Goal: Task Accomplishment & Management: Complete application form

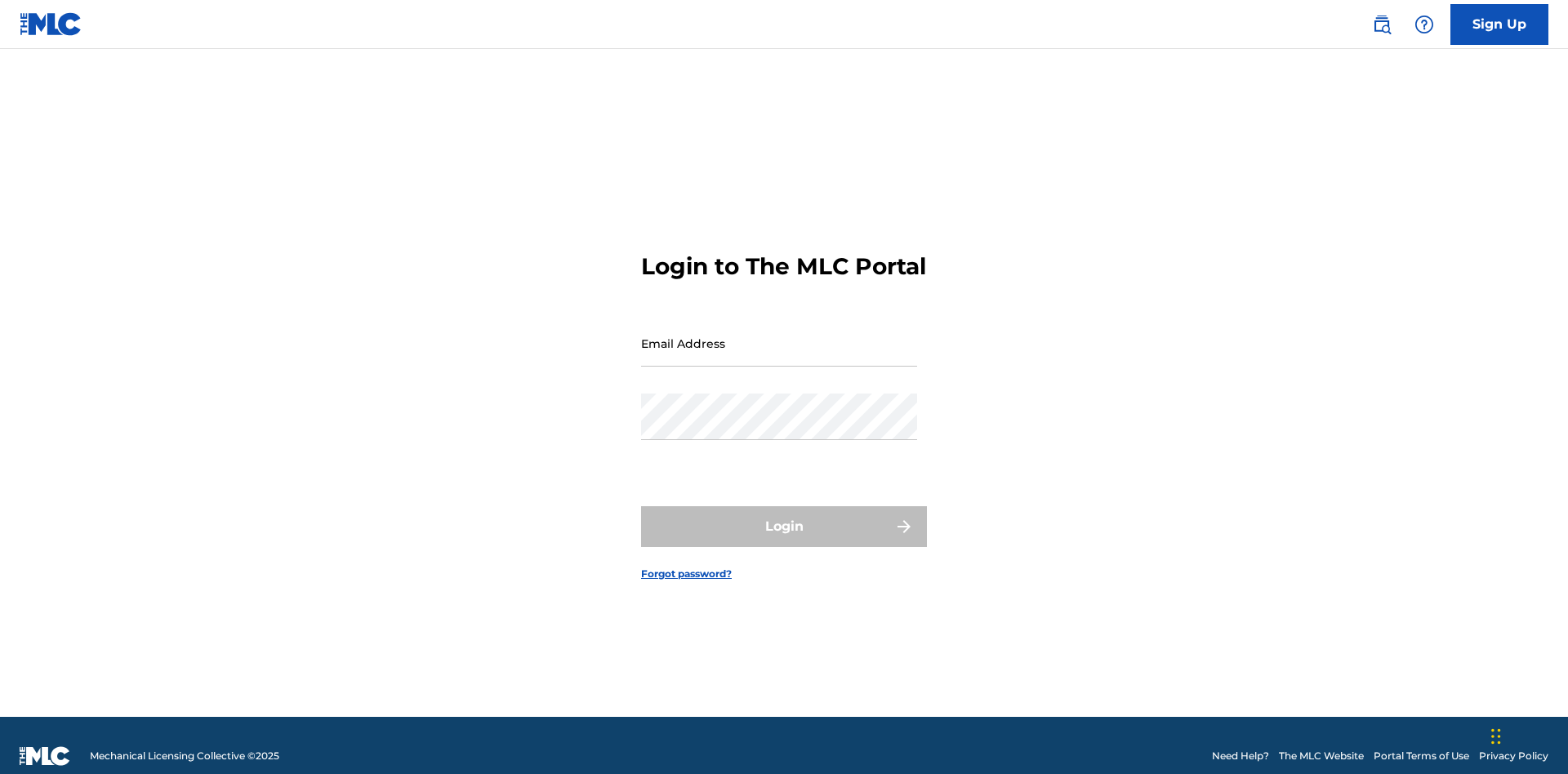
scroll to position [21, 0]
click at [1499, 24] on link "Sign Up" at bounding box center [1499, 25] width 98 height 41
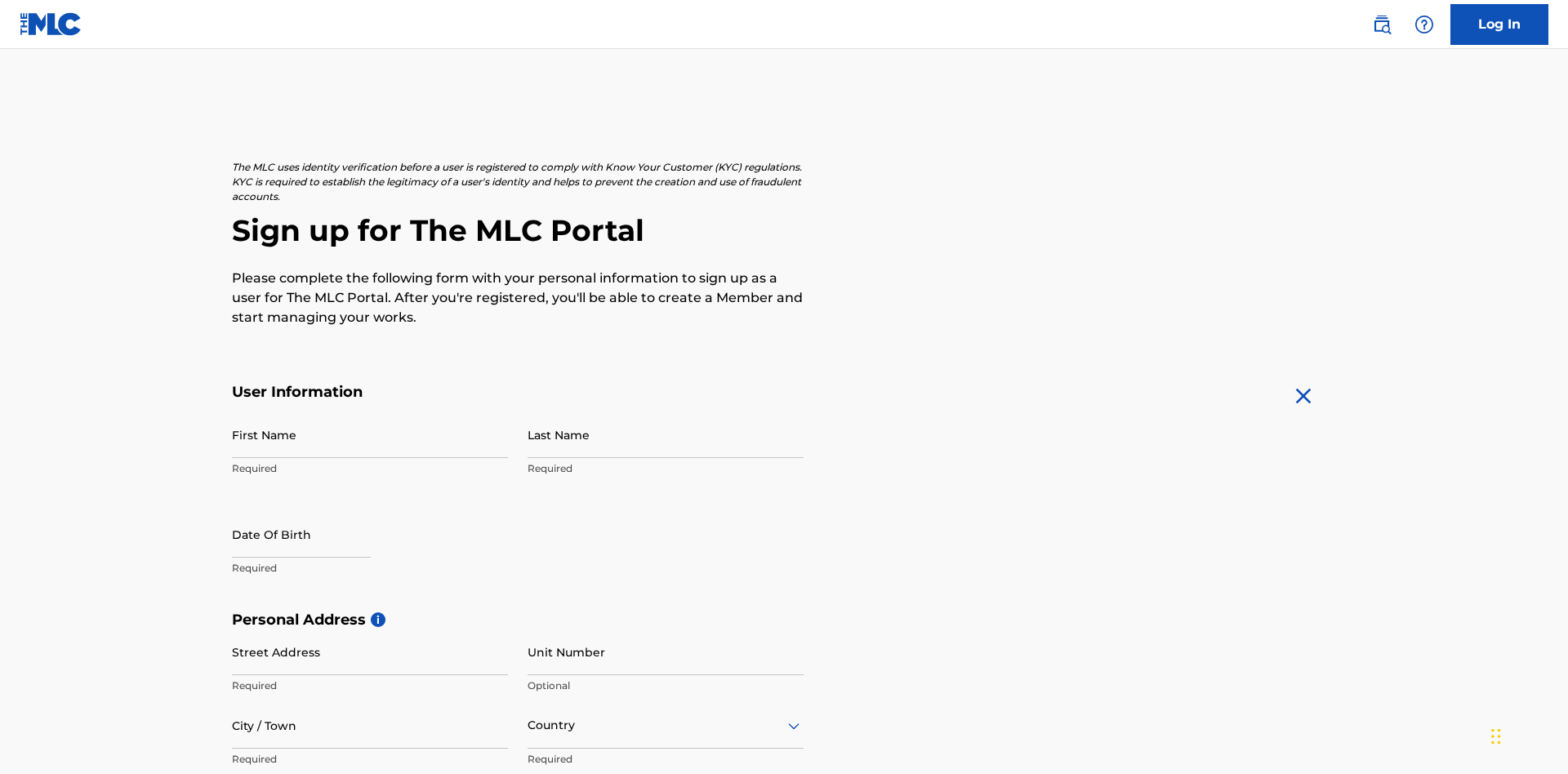
click at [370, 412] on input "First Name" at bounding box center [370, 435] width 276 height 47
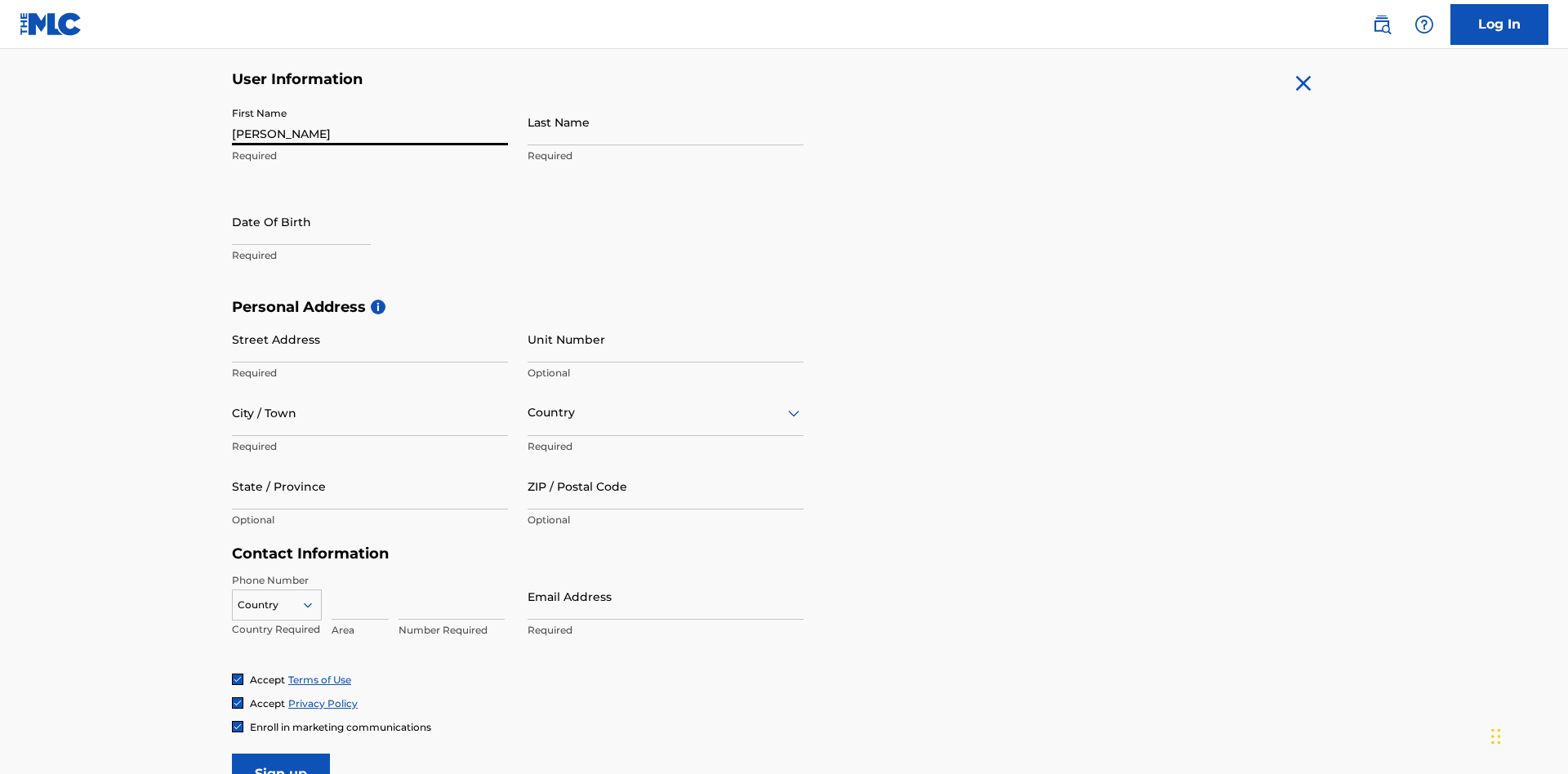
type input "[PERSON_NAME]"
click at [666, 122] on input "Last Name" at bounding box center [666, 122] width 276 height 47
type input "Ribble"
click at [314, 198] on input "text" at bounding box center [301, 221] width 139 height 47
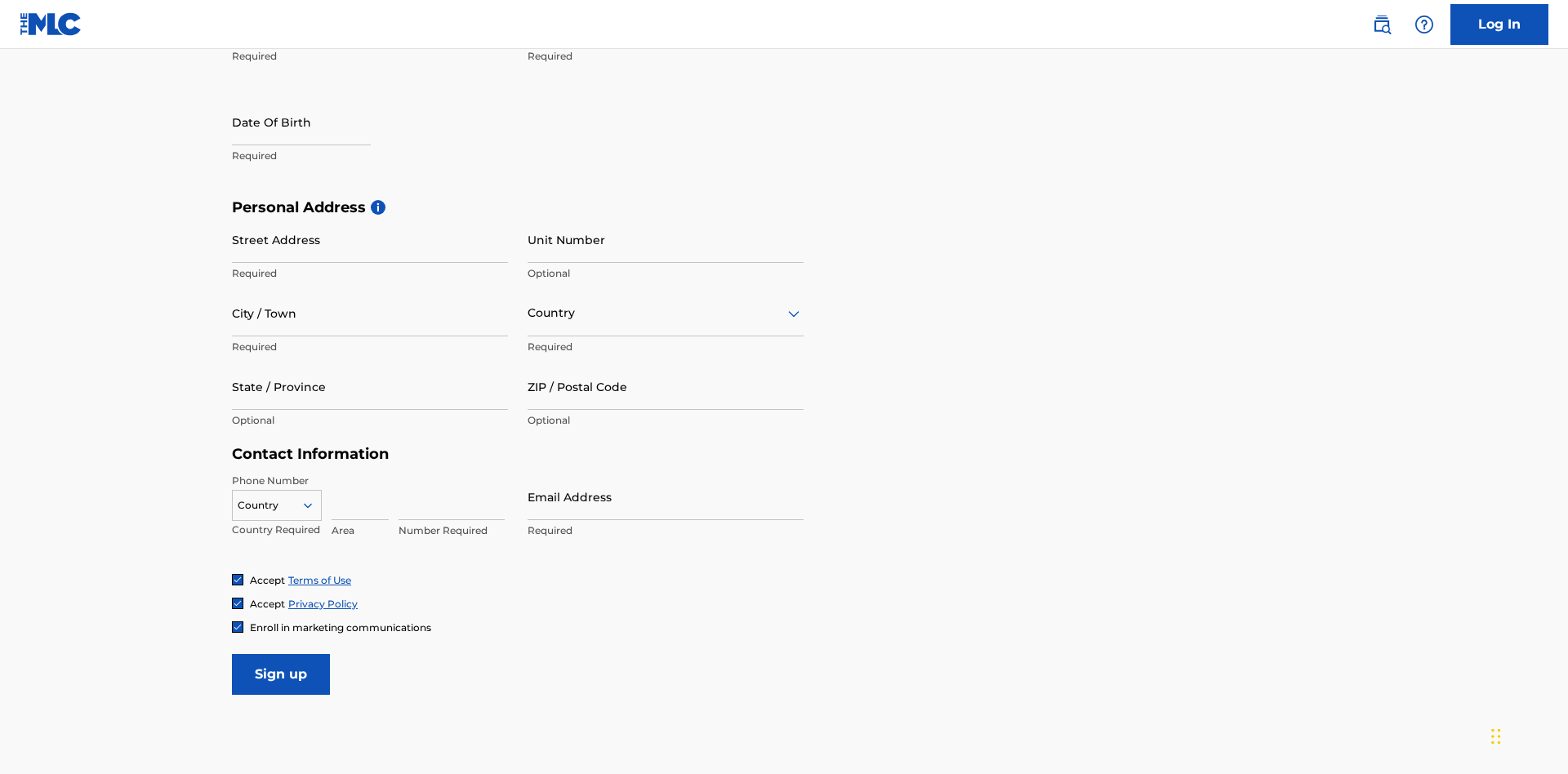
select select "7"
select select "2025"
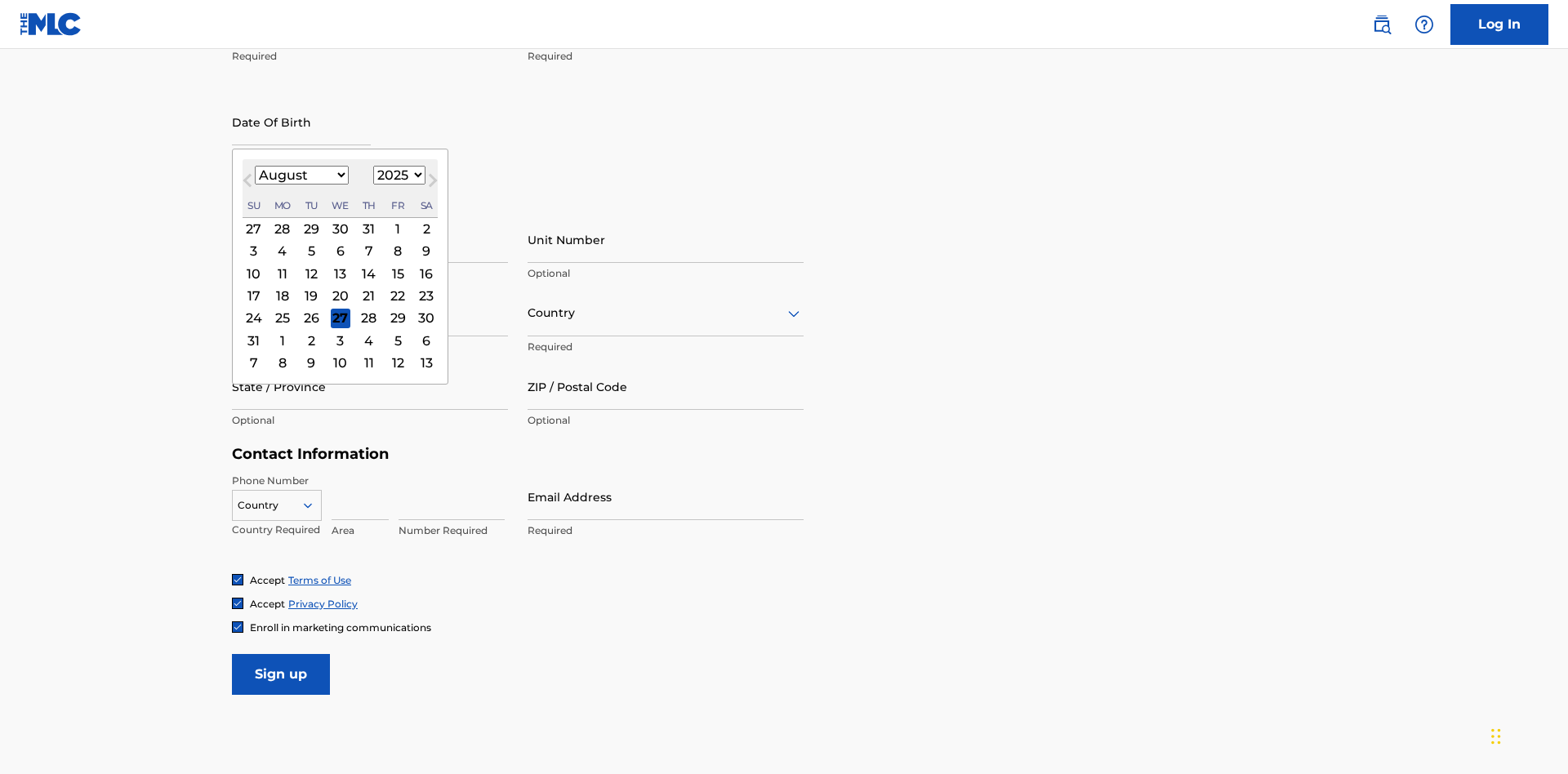
click at [300, 175] on select "January February March April May June July August September October November De…" at bounding box center [301, 174] width 94 height 18
select select "0"
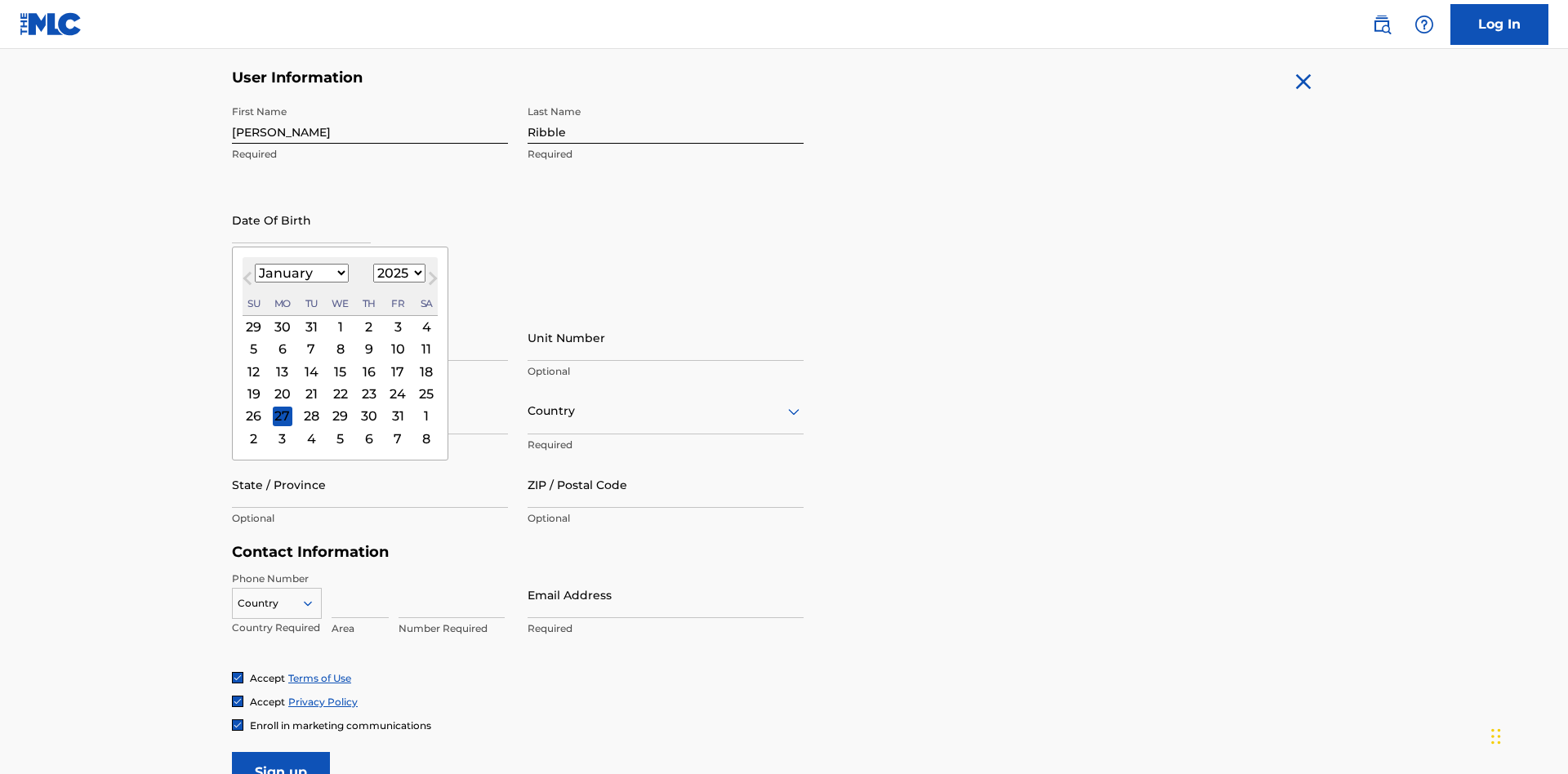
click at [397, 273] on select "1900 1901 1902 1903 1904 1905 1906 1907 1908 1909 1910 1911 1912 1913 1914 1915…" at bounding box center [399, 273] width 52 height 18
select select "1985"
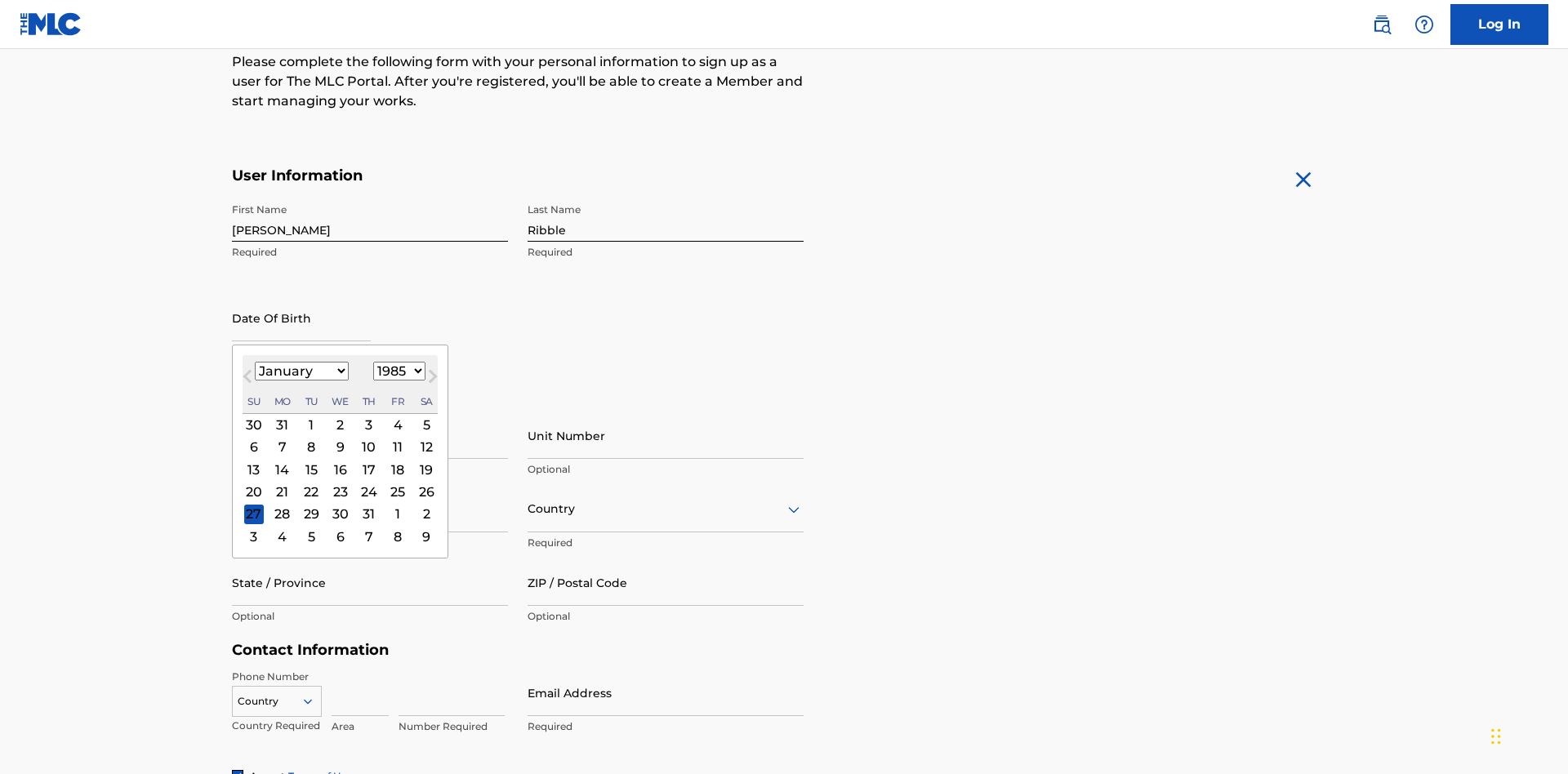
click at [397, 371] on select "1900 1901 1902 1903 1904 1905 1906 1907 1908 1909 1910 1911 1912 1913 1914 1915…" at bounding box center [399, 371] width 52 height 18
click at [311, 438] on div "8" at bounding box center [311, 447] width 19 height 19
type input "[DATE]"
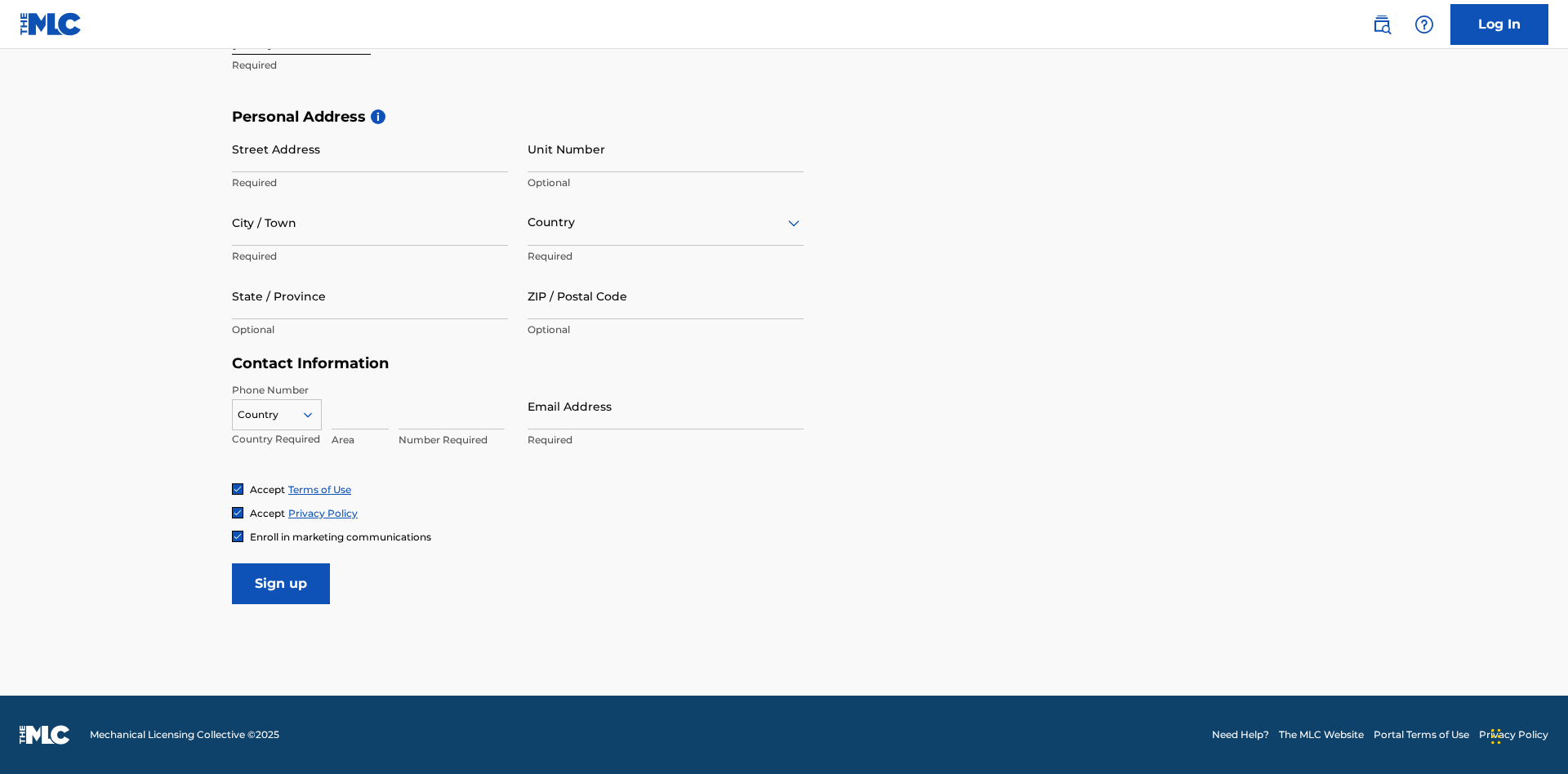
click at [370, 149] on input "Street Address" at bounding box center [370, 149] width 276 height 47
type input "[STREET_ADDRESS]"
click at [370, 222] on input "City / Town" at bounding box center [370, 222] width 276 height 47
type input "[GEOGRAPHIC_DATA]"
click at [528, 222] on input "text" at bounding box center [529, 222] width 4 height 17
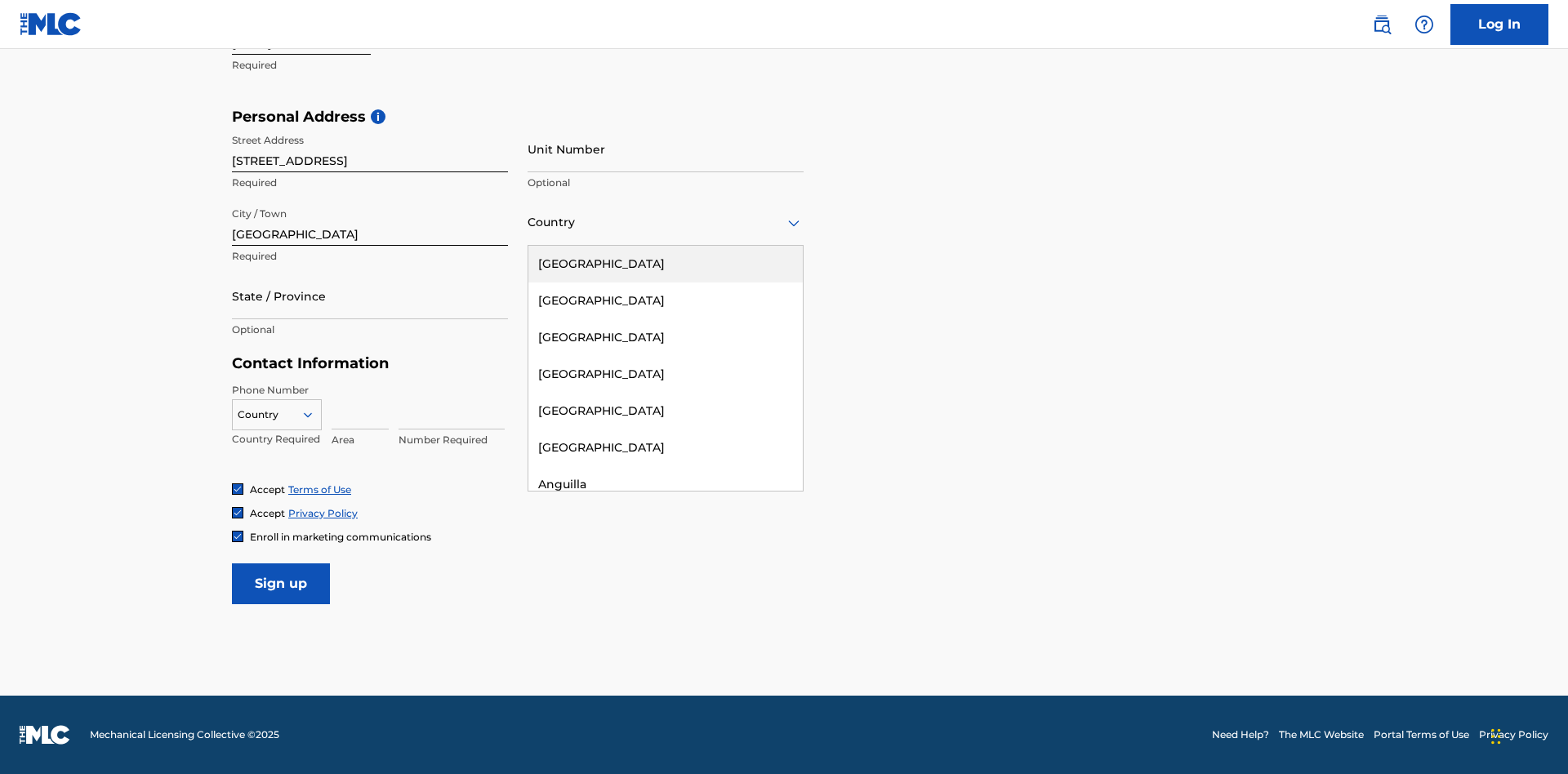
click at [666, 264] on div "[GEOGRAPHIC_DATA]" at bounding box center [666, 264] width 275 height 37
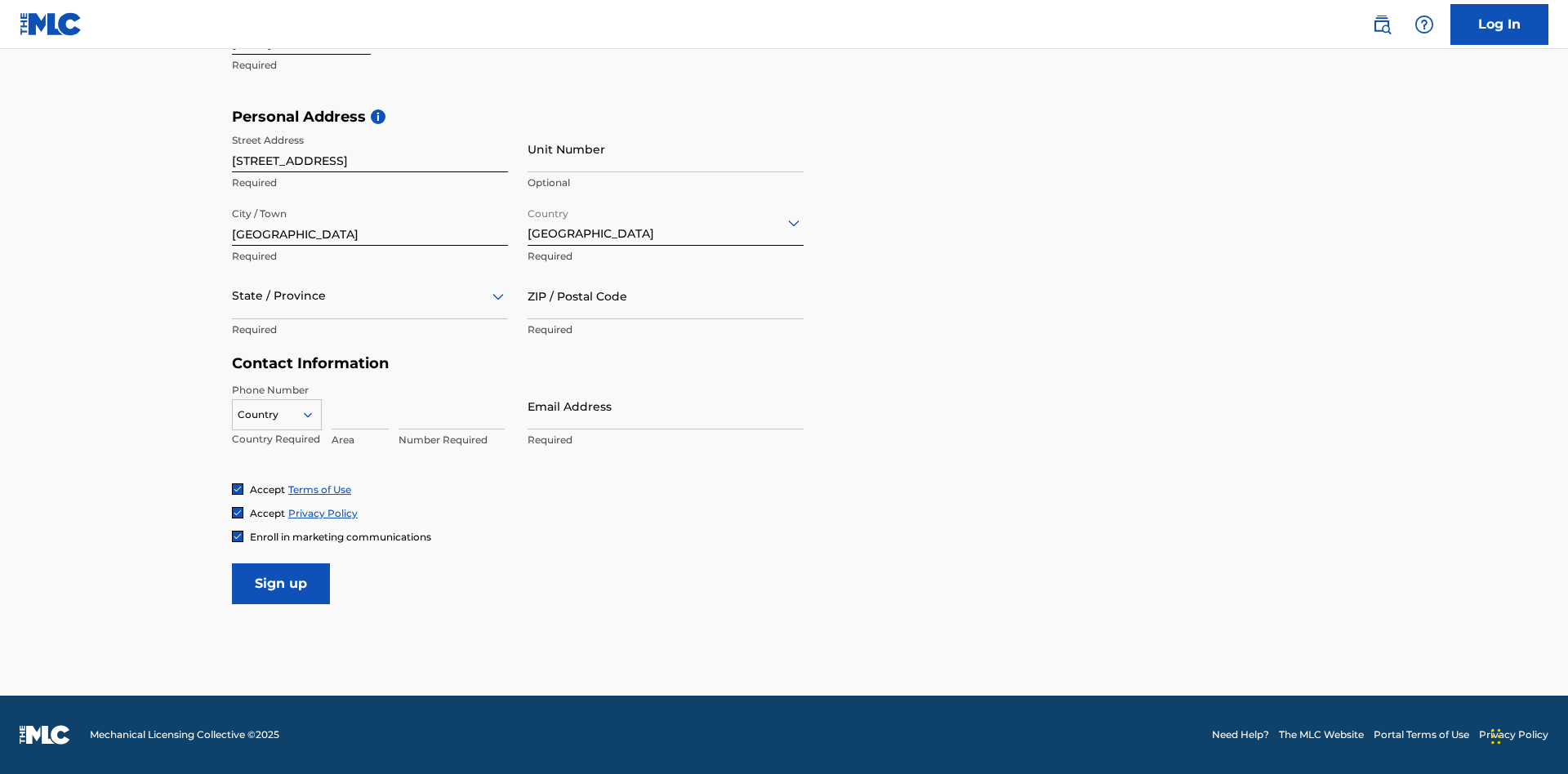
click at [370, 296] on div at bounding box center [370, 296] width 276 height 20
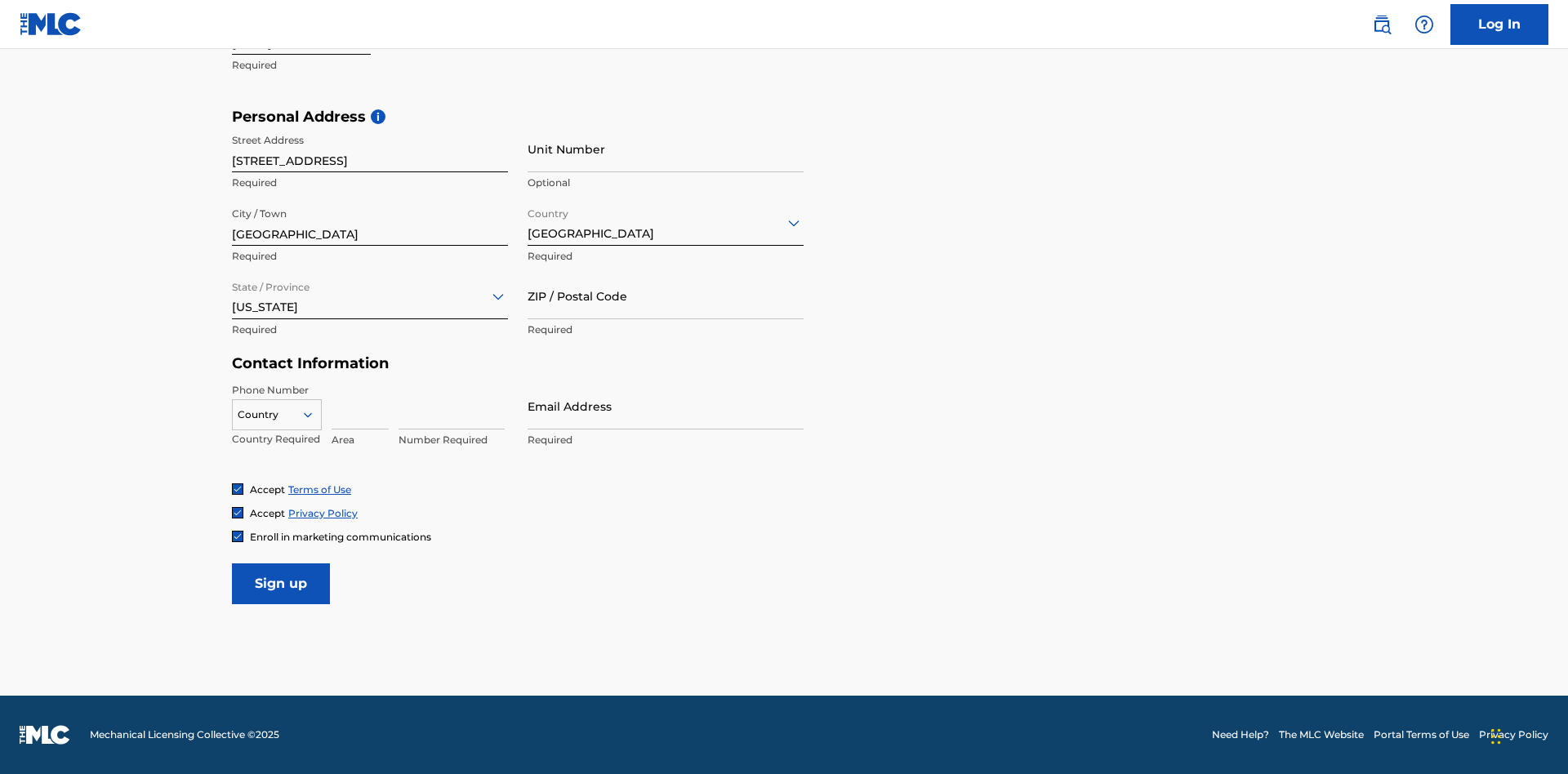
click at [666, 296] on input "ZIP / Postal Code" at bounding box center [666, 296] width 276 height 47
type input "43777"
click at [314, 414] on icon at bounding box center [307, 415] width 15 height 15
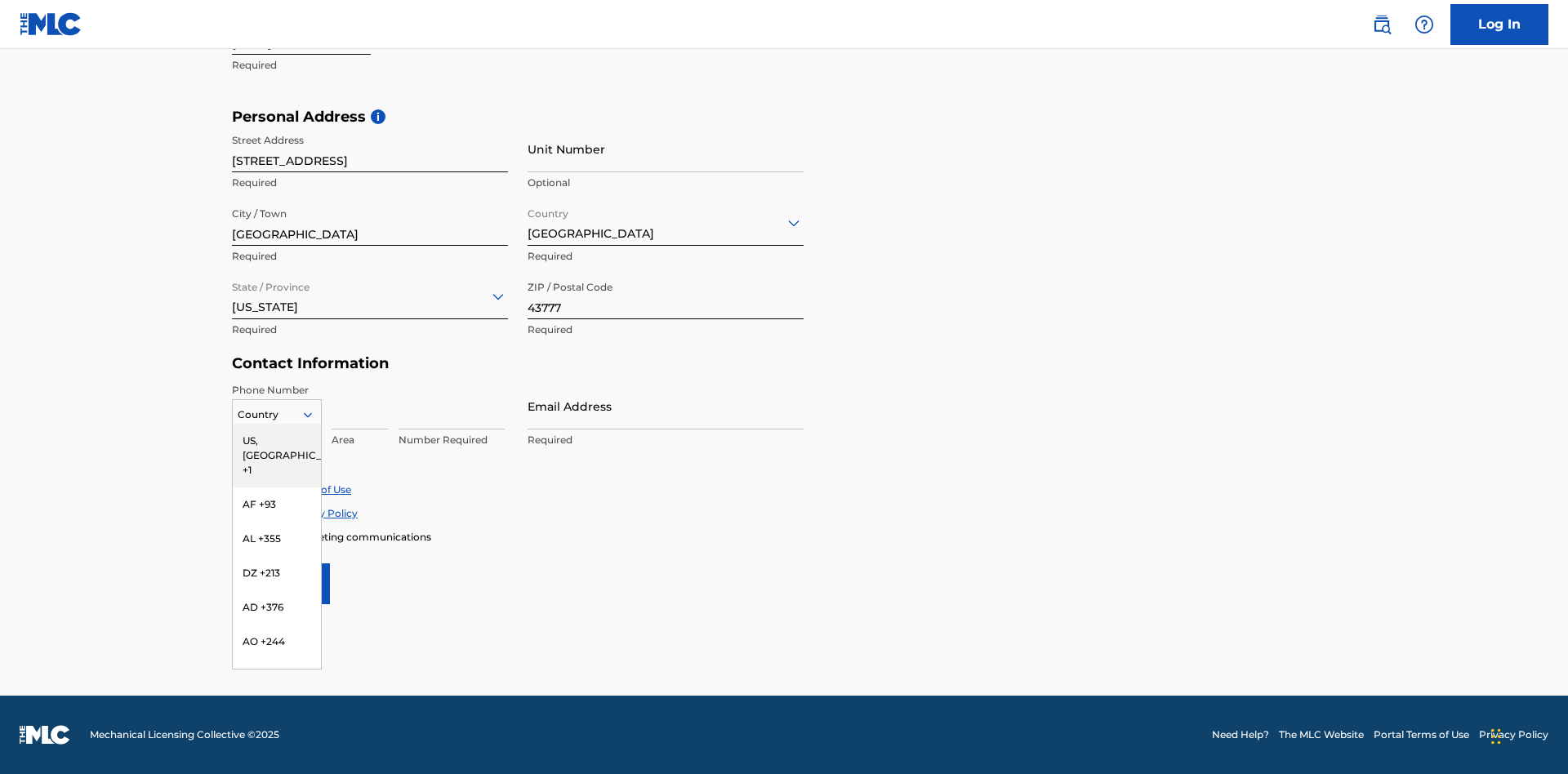
click at [276, 440] on div "US, [GEOGRAPHIC_DATA] +1" at bounding box center [276, 455] width 88 height 63
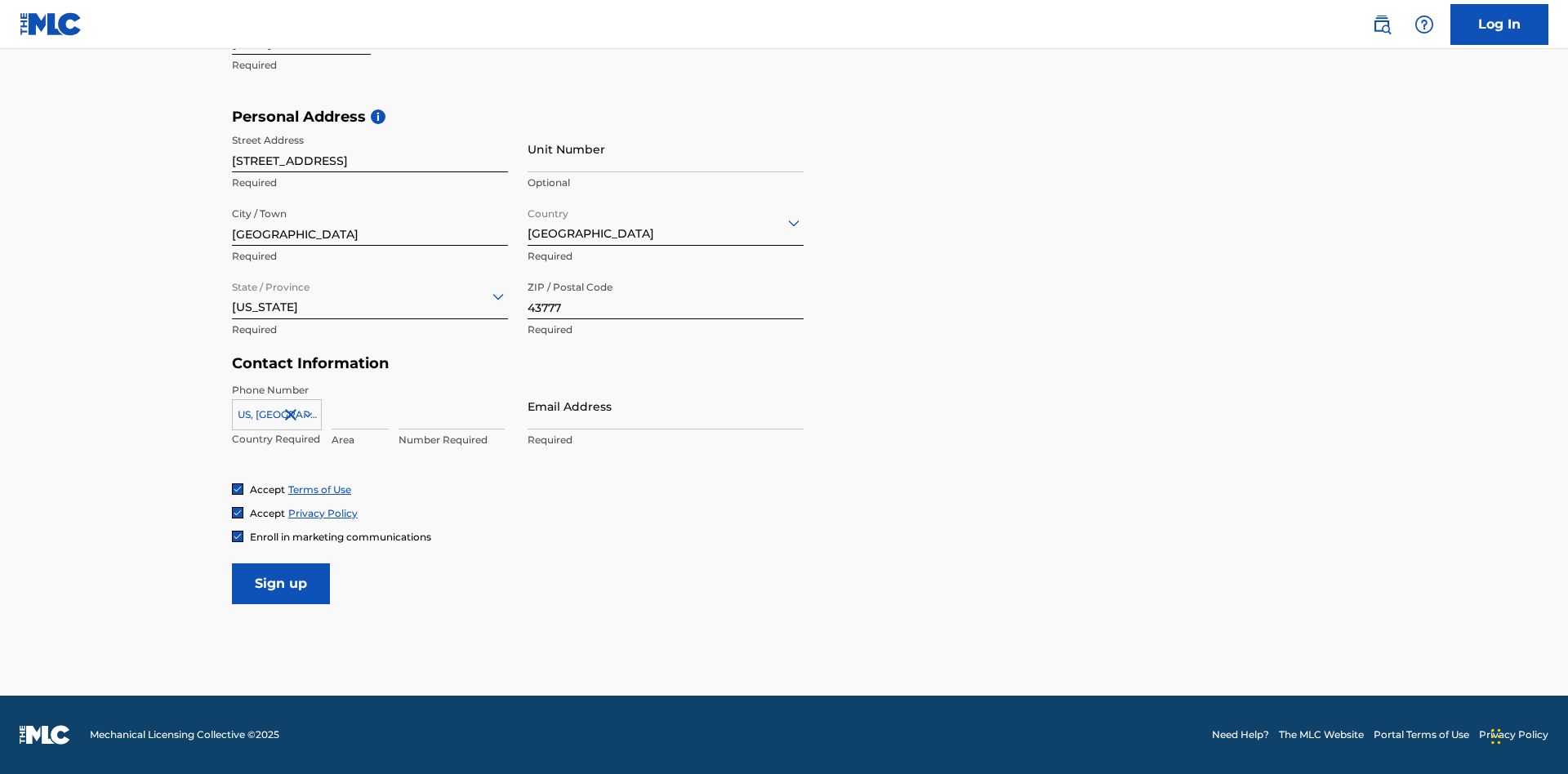
click at [360, 406] on input at bounding box center [360, 406] width 57 height 47
type input "740"
click at [452, 406] on input at bounding box center [452, 406] width 107 height 47
type input "8086351"
click at [666, 406] on input "Email Address" at bounding box center [666, 406] width 276 height 47
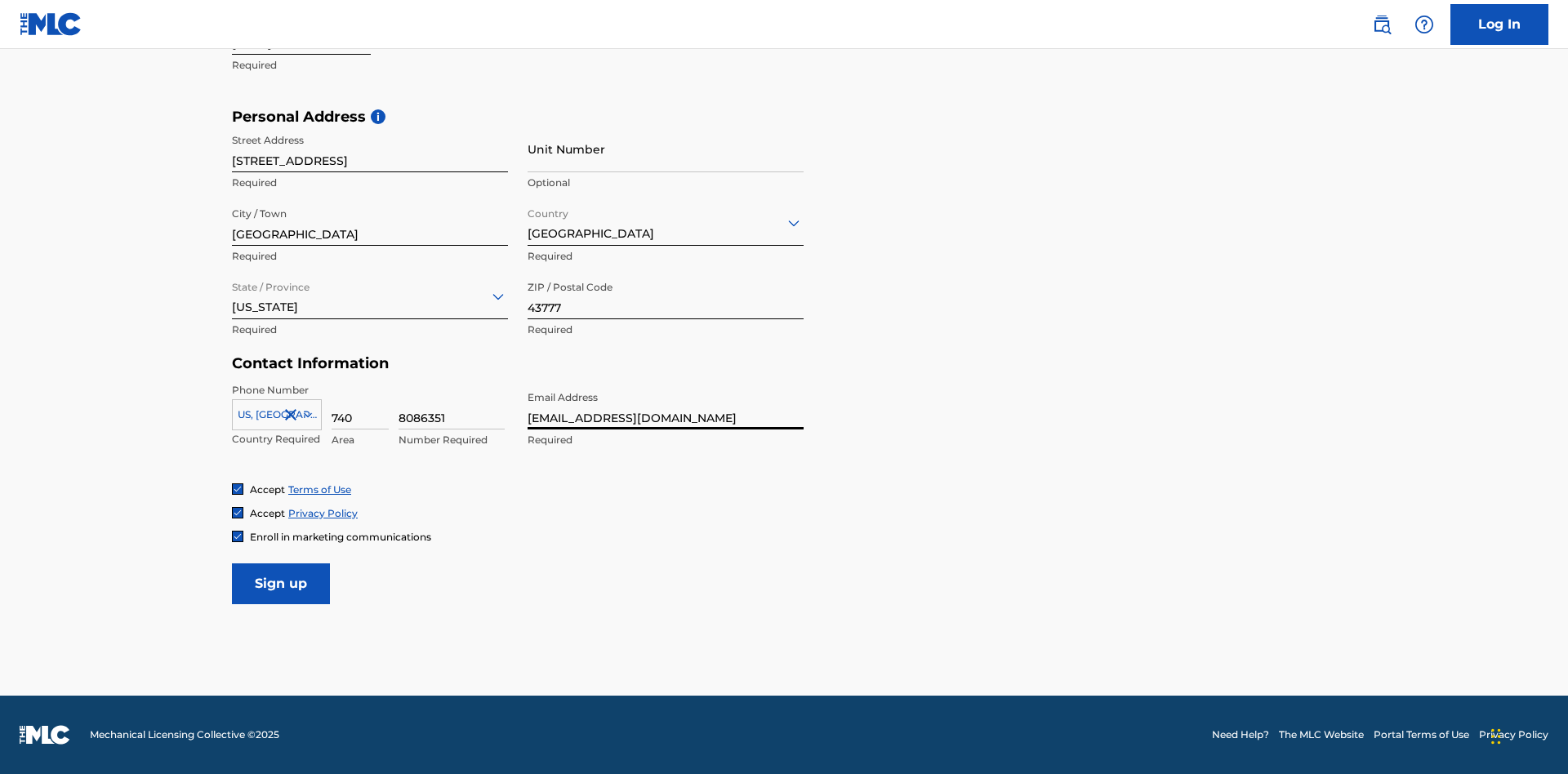
type input "[EMAIL_ADDRESS][DOMAIN_NAME]"
click at [281, 583] on input "Sign up" at bounding box center [280, 584] width 98 height 41
